Goal: Register for event/course

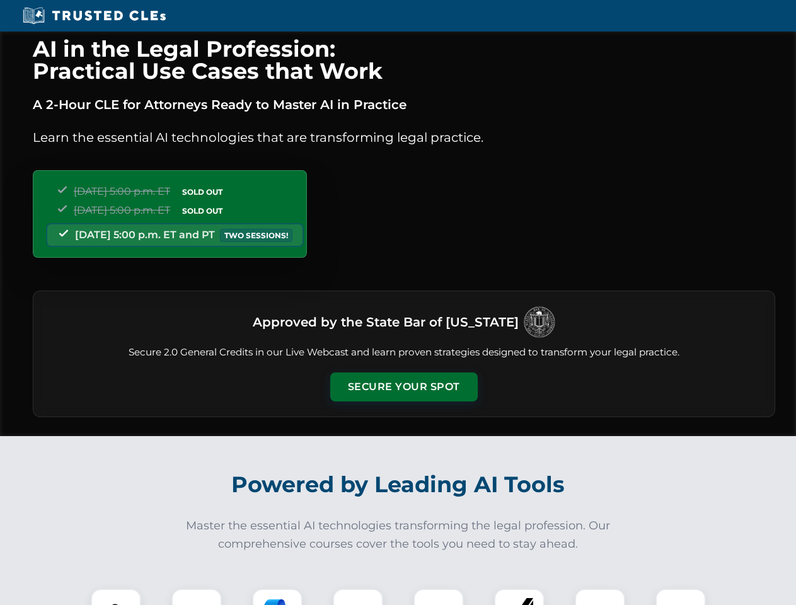
click at [404, 387] on button "Secure Your Spot" at bounding box center [404, 387] width 148 height 29
click at [116, 597] on img at bounding box center [116, 614] width 37 height 37
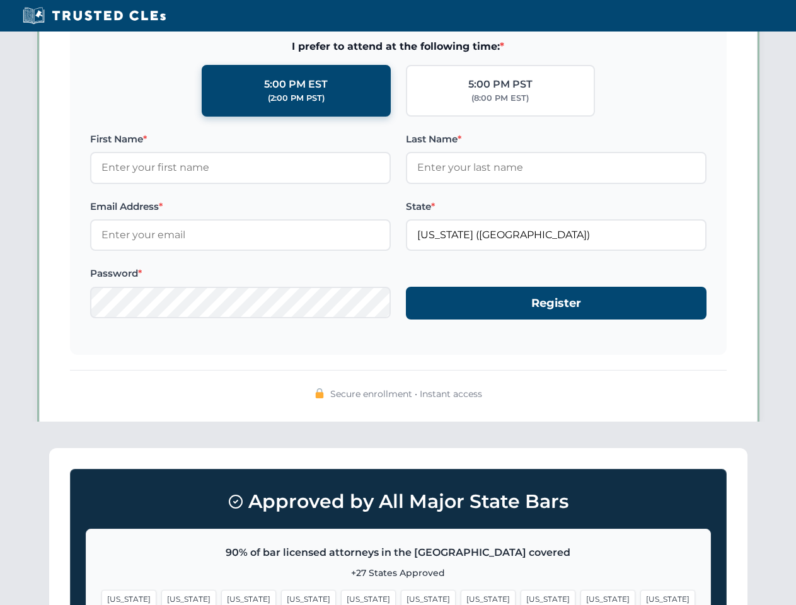
click at [461, 597] on span "[US_STATE]" at bounding box center [488, 599] width 55 height 18
click at [581, 597] on span "[US_STATE]" at bounding box center [608, 599] width 55 height 18
